Goal: Task Accomplishment & Management: Manage account settings

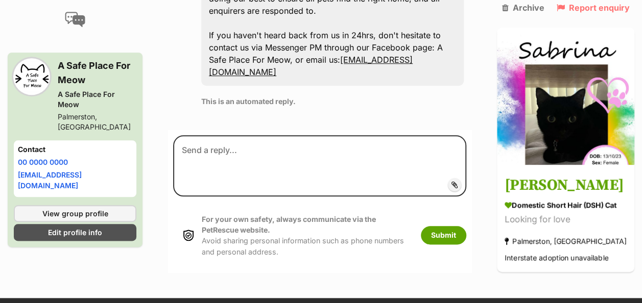
scroll to position [511, 0]
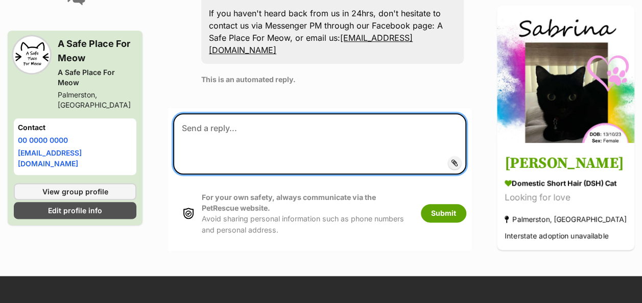
paste textarea "Hi Rose, Thank you so much for your interest in Sabrina 💕 We will pass your con…"
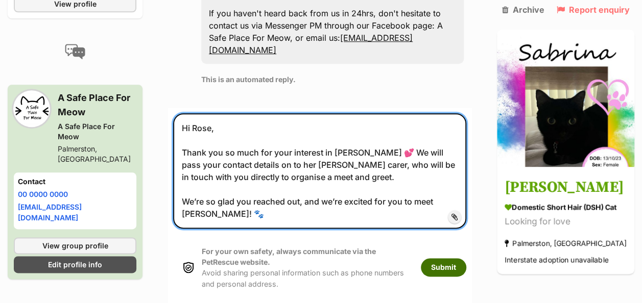
type textarea "Hi Rose, Thank you so much for your interest in Sabrina 💕 We will pass your con…"
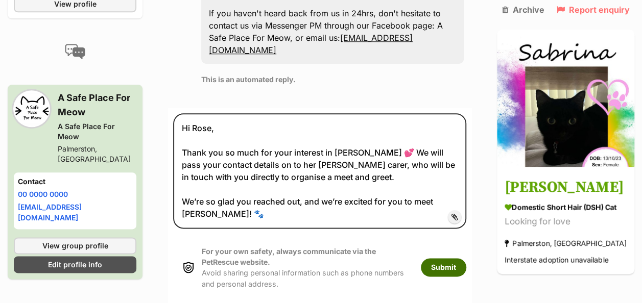
click at [447, 268] on button "Submit" at bounding box center [443, 267] width 45 height 18
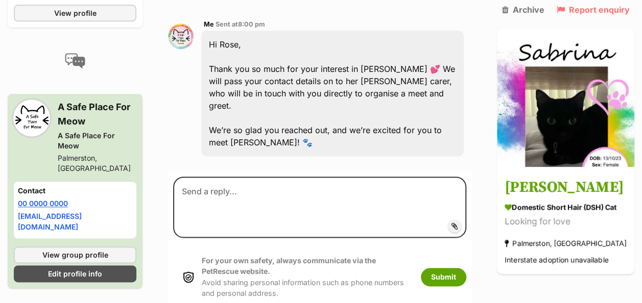
scroll to position [640, 0]
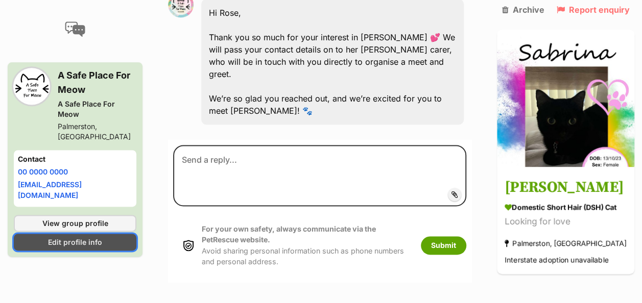
click at [70, 237] on span "Edit profile info" at bounding box center [75, 242] width 54 height 11
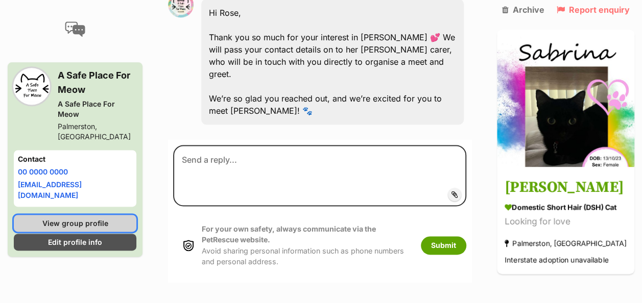
click at [96, 218] on span "View group profile" at bounding box center [75, 223] width 66 height 11
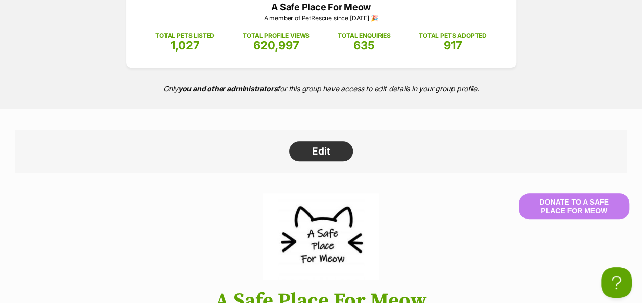
scroll to position [255, 0]
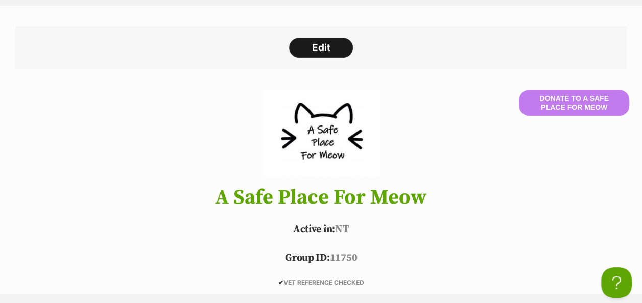
click at [322, 45] on link "Edit" at bounding box center [321, 48] width 64 height 20
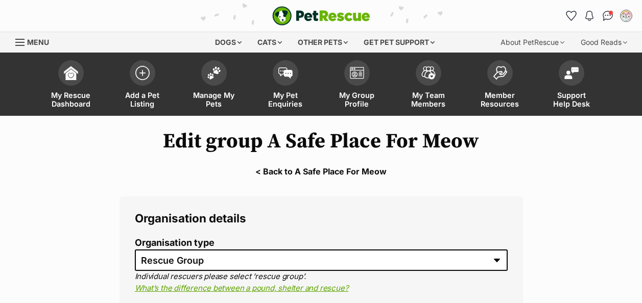
select select "rescue group"
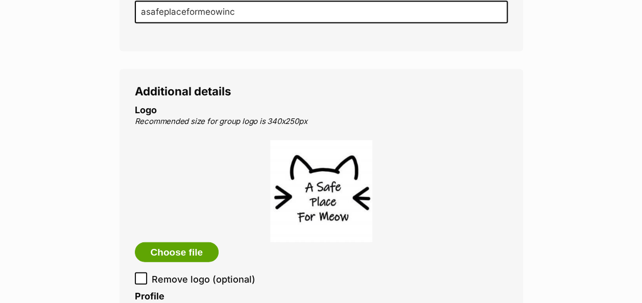
scroll to position [1124, 0]
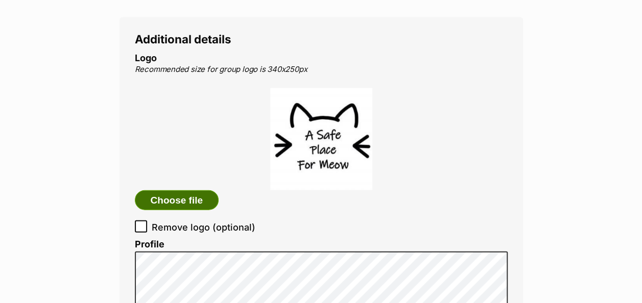
click at [175, 191] on button "Choose file" at bounding box center [177, 201] width 84 height 20
click at [176, 191] on button "Choose file" at bounding box center [177, 201] width 84 height 20
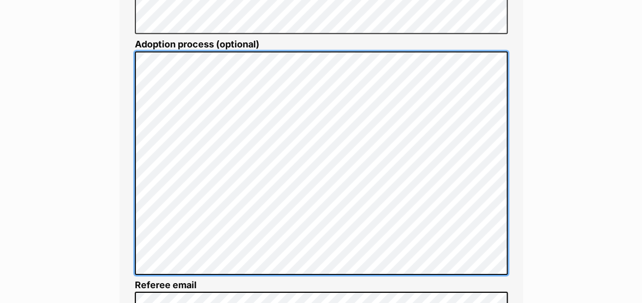
scroll to position [1686, 0]
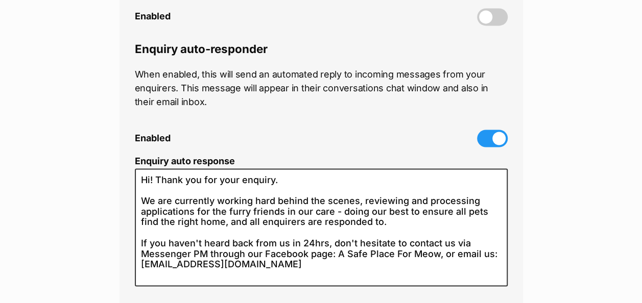
scroll to position [2707, 0]
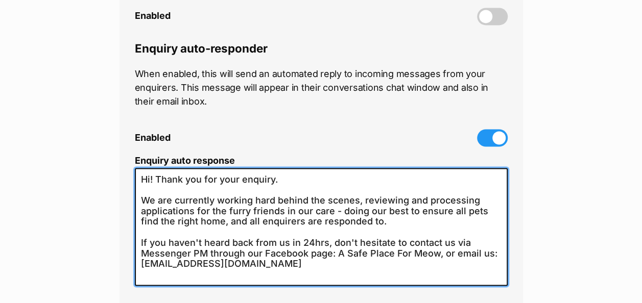
drag, startPoint x: 140, startPoint y: 166, endPoint x: 336, endPoint y: 252, distance: 213.4
click at [336, 252] on textarea "Hi! Thank you for your enquiry. We are currently working hard behind the scenes…" at bounding box center [321, 227] width 373 height 118
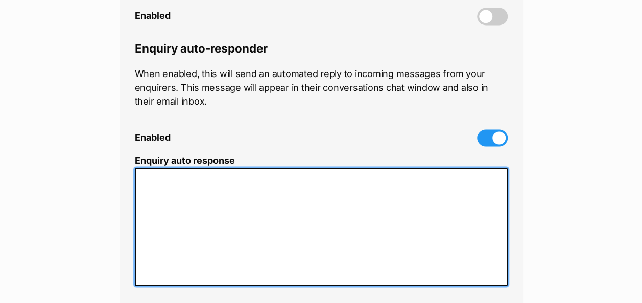
paste textarea "💌 Hi there, and thank you so much for your enquiry! We’re currently busy behind…"
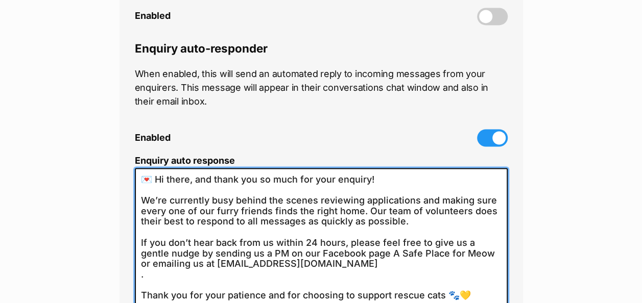
click at [156, 168] on textarea "Hi! Thank you for your enquiry. We are currently working hard behind the scenes…" at bounding box center [321, 237] width 373 height 139
click at [369, 169] on textarea "Hi! Thank you for your enquiry. We are currently working hard behind the scenes…" at bounding box center [321, 237] width 373 height 139
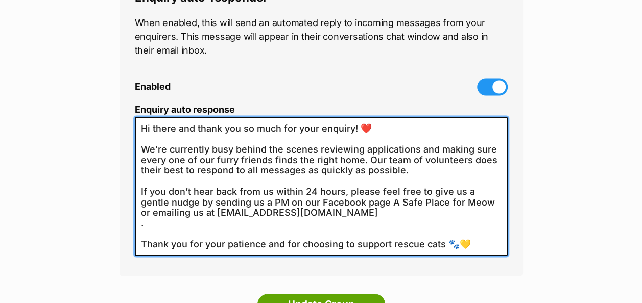
click at [147, 216] on textarea "Hi! Thank you for your enquiry. We are currently working hard behind the scenes…" at bounding box center [321, 186] width 373 height 139
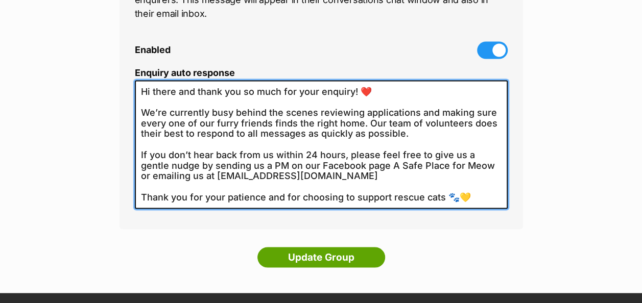
scroll to position [2809, 0]
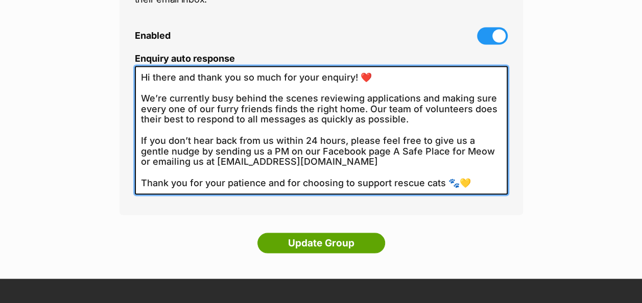
drag, startPoint x: 476, startPoint y: 171, endPoint x: 441, endPoint y: 172, distance: 34.7
click at [441, 172] on textarea "Hi! Thank you for your enquiry. We are currently working hard behind the scenes…" at bounding box center [321, 130] width 373 height 129
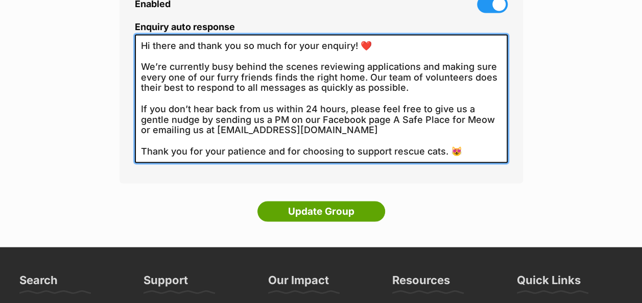
scroll to position [2912, 0]
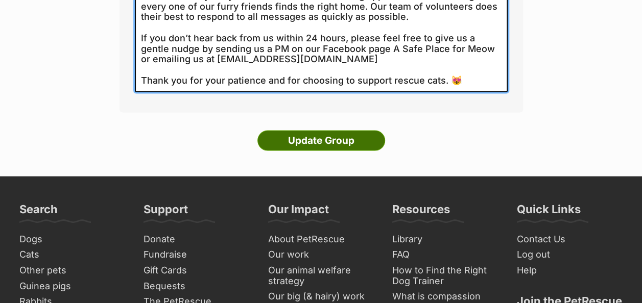
type textarea "Hi there and thank you so much for your enquiry! ❤️ We’re currently busy behind…"
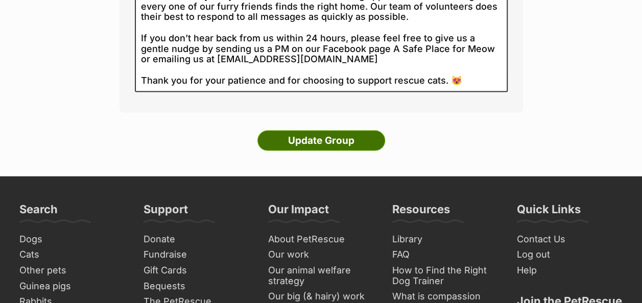
click at [310, 131] on input "Update Group" at bounding box center [321, 141] width 128 height 20
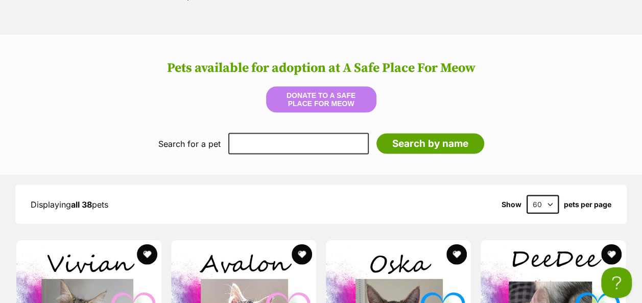
scroll to position [1022, 0]
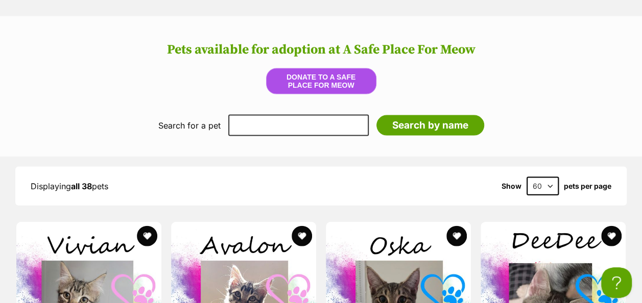
click at [319, 74] on button "Donate to A Safe Place For Meow" at bounding box center [321, 81] width 110 height 26
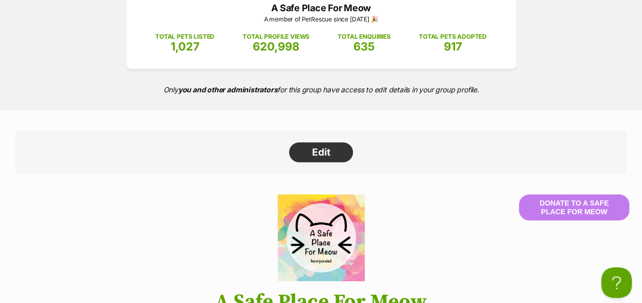
scroll to position [0, 0]
